Goal: Transaction & Acquisition: Purchase product/service

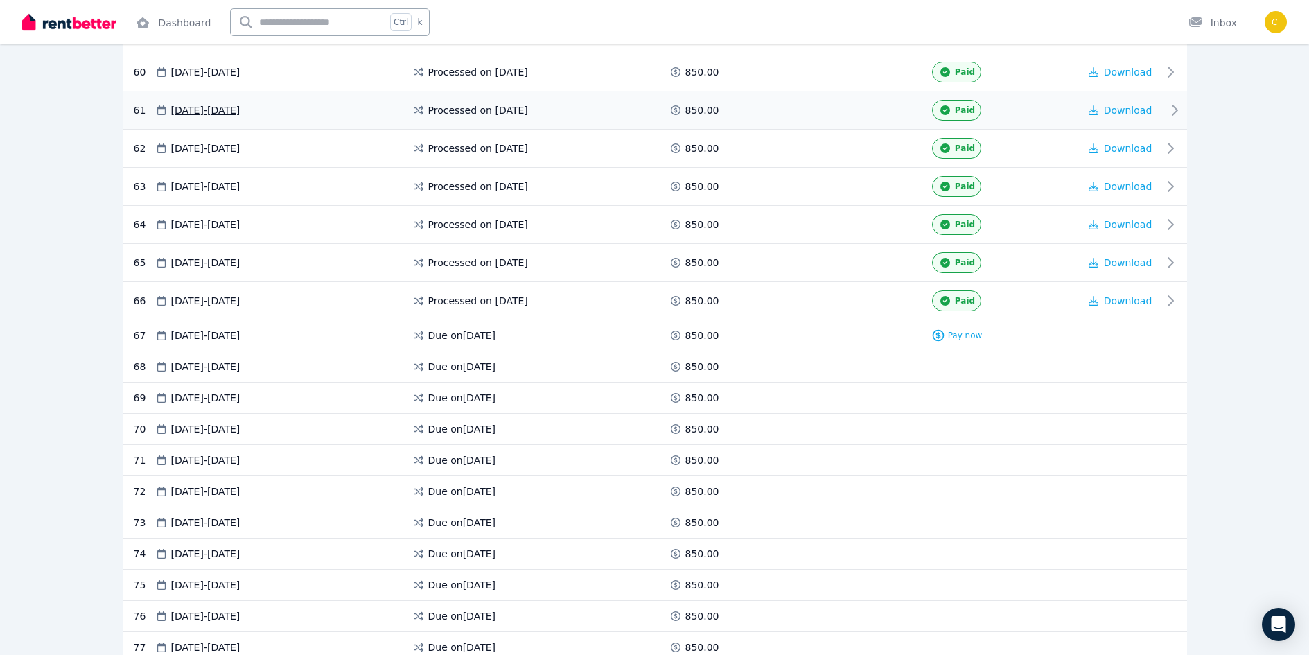
scroll to position [2632, 0]
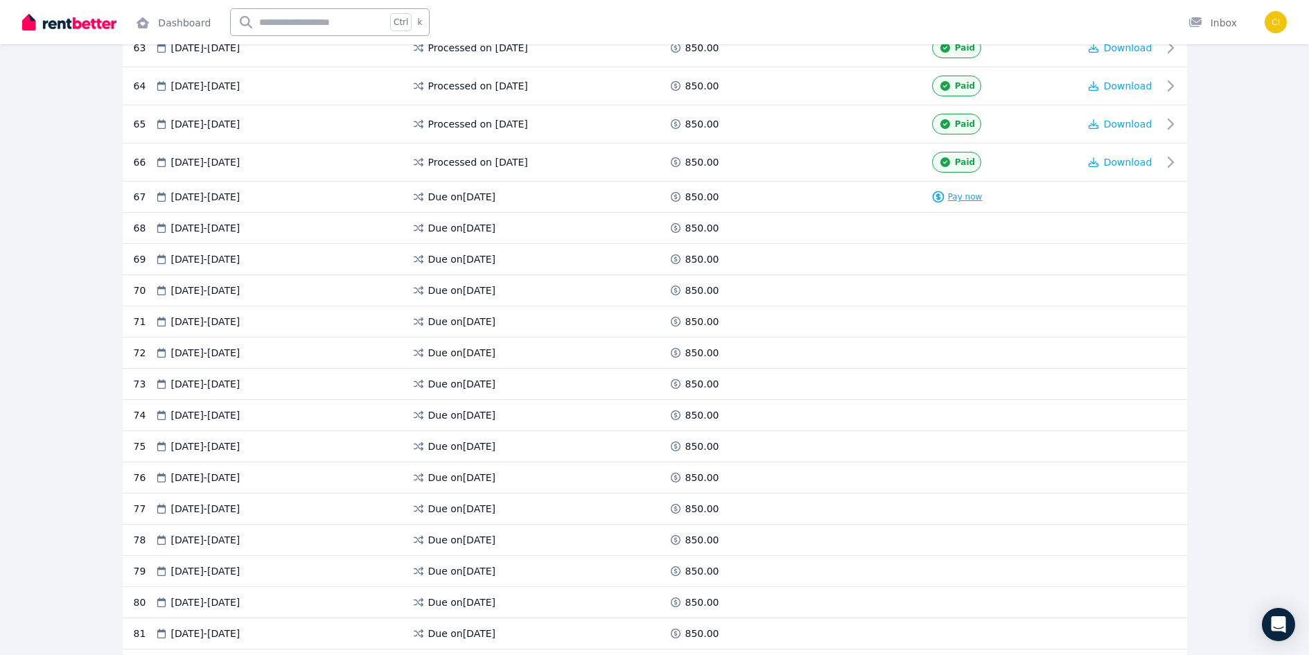
click at [968, 191] on span "Pay now" at bounding box center [965, 196] width 35 height 11
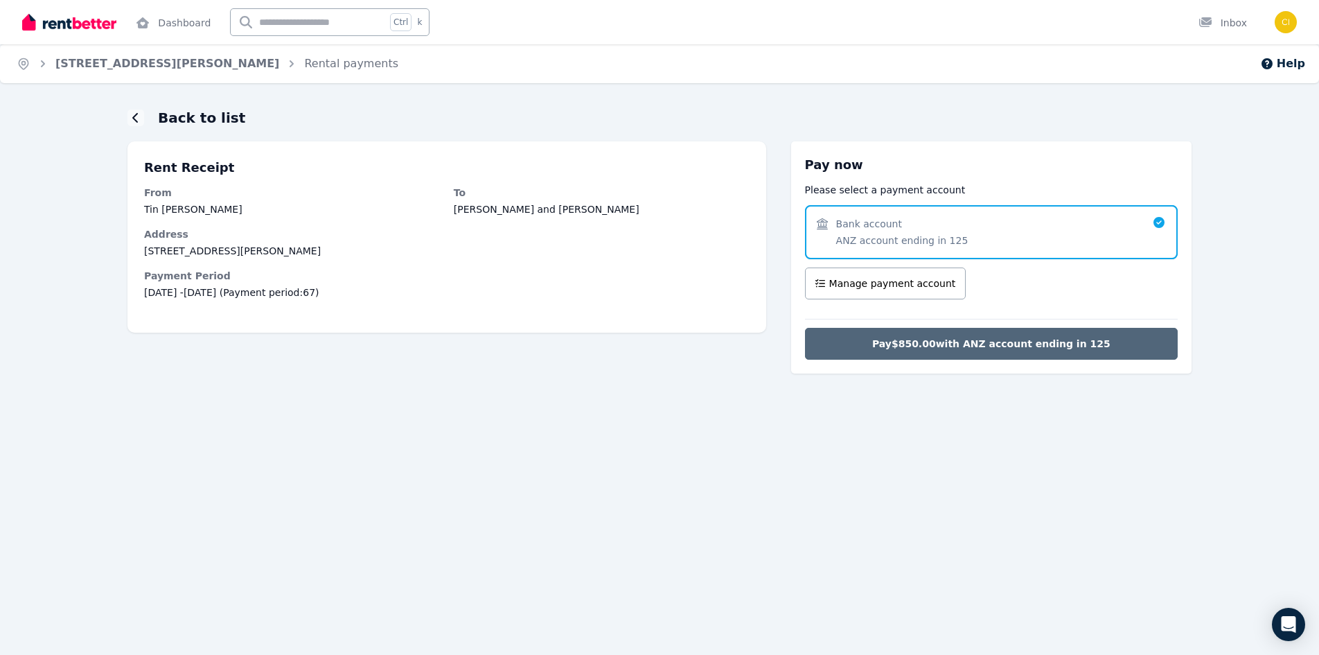
click at [931, 341] on span "Pay $850.00 with ANZ account ending in 125" at bounding box center [991, 344] width 238 height 14
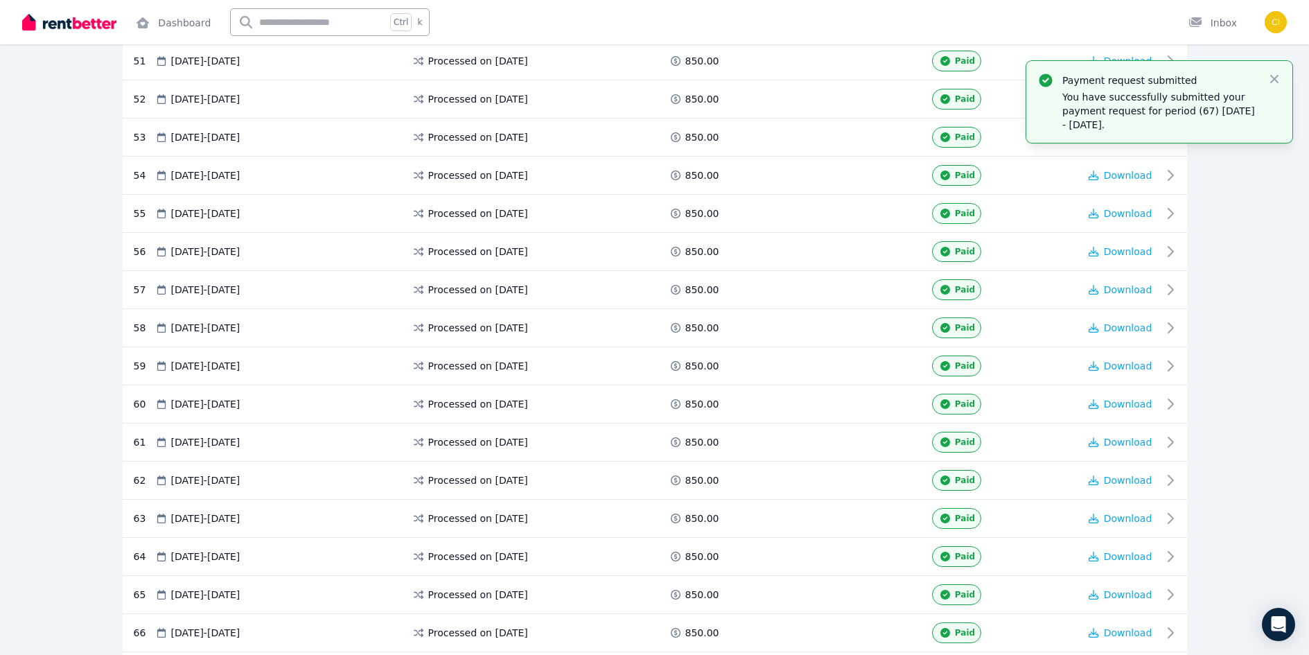
scroll to position [2494, 0]
